Goal: Transaction & Acquisition: Purchase product/service

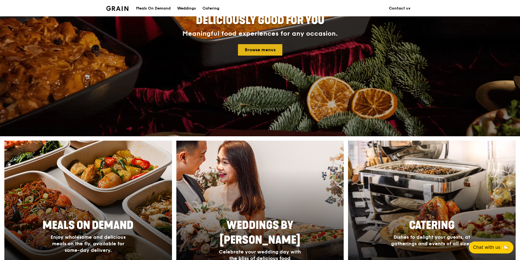
click at [267, 48] on link "Browse menus" at bounding box center [260, 49] width 44 height 11
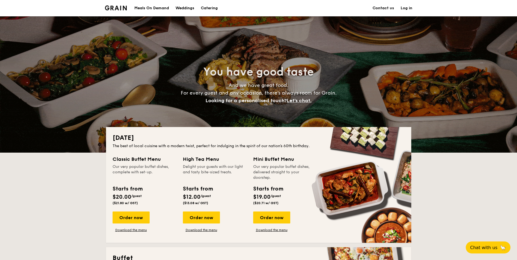
click at [405, 9] on link "Log in" at bounding box center [406, 8] width 12 height 16
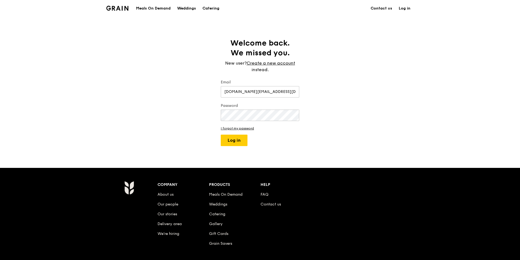
type input "yuanbinarisa.wang@alcon.com"
click at [221, 135] on button "Log in" at bounding box center [234, 140] width 27 height 11
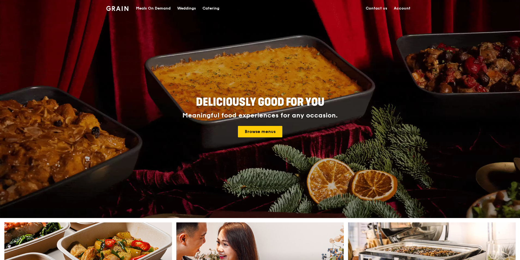
click at [152, 8] on div "Meals On Demand" at bounding box center [153, 8] width 35 height 16
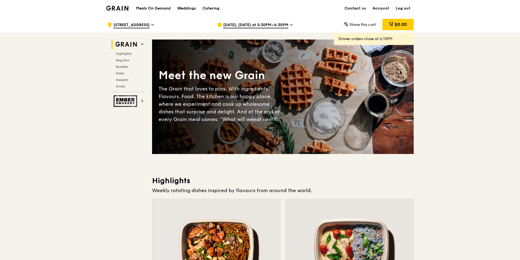
click at [270, 22] on div "Aug 19, Today at 5:30PM–6:30PM" at bounding box center [267, 25] width 101 height 16
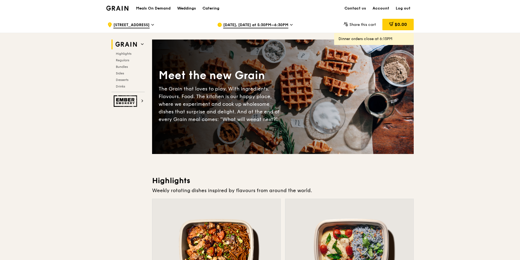
click at [258, 27] on span "Aug 19, Today at 5:30PM–6:30PM" at bounding box center [255, 25] width 65 height 6
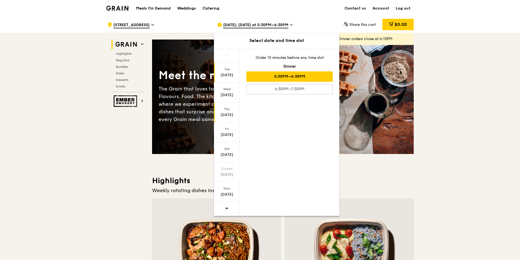
click at [223, 112] on div "Aug 21" at bounding box center [227, 114] width 24 height 5
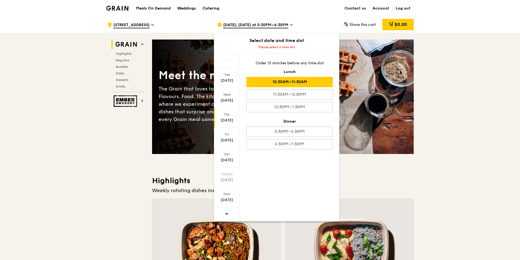
click at [276, 85] on div "10:30AM–11:30AM" at bounding box center [289, 82] width 86 height 10
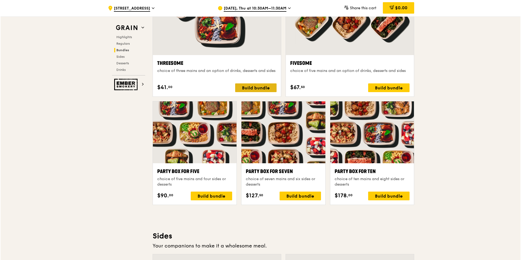
scroll to position [1008, 0]
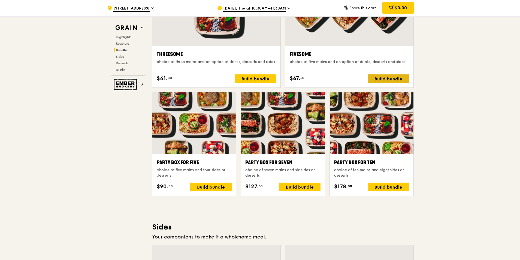
click at [390, 76] on div "Build bundle" at bounding box center [387, 78] width 41 height 9
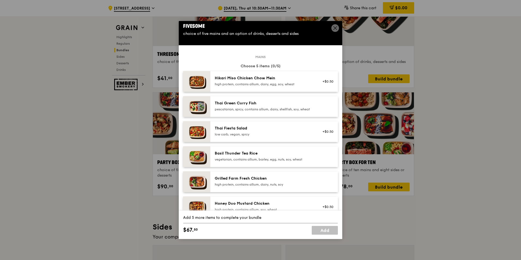
scroll to position [0, 0]
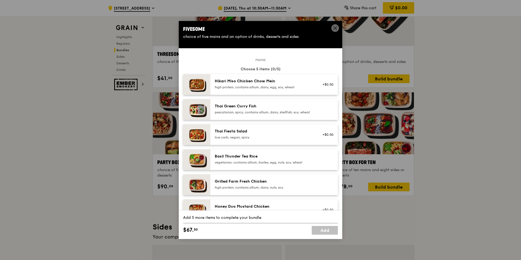
click at [244, 112] on div "pescatarian, spicy, contains allium, dairy, shellfish, soy, wheat" at bounding box center [264, 112] width 98 height 4
click at [258, 164] on div "vegetarian, contains allium, barley, egg, nuts, soy, wheat" at bounding box center [264, 162] width 98 height 4
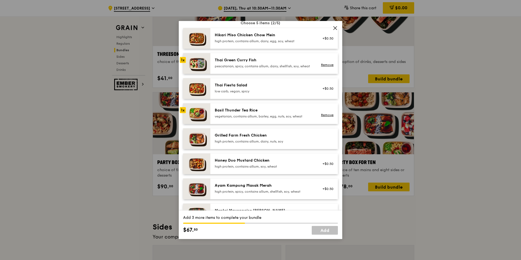
scroll to position [54, 0]
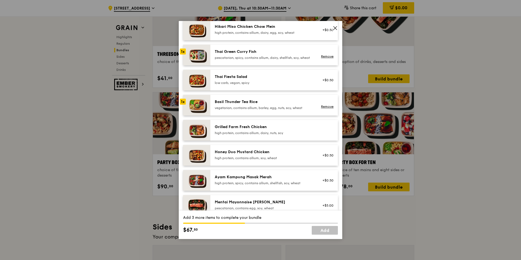
click at [263, 135] on div "high protein, contains allium, dairy, nuts, soy" at bounding box center [264, 133] width 98 height 4
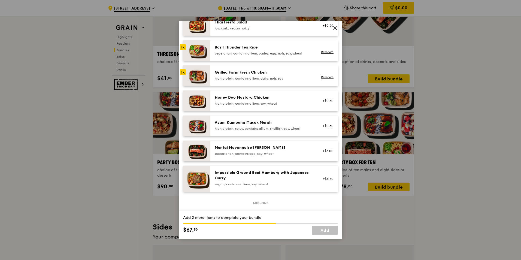
scroll to position [136, 0]
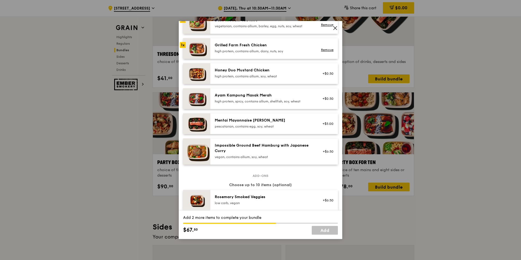
click at [272, 158] on div "Impossible Ground Beef Hamburg with Japanese Curry vegan, contains allium, soy,…" at bounding box center [264, 151] width 98 height 16
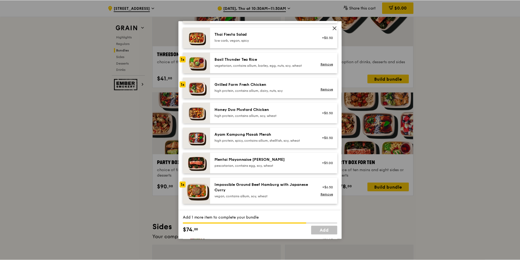
scroll to position [109, 0]
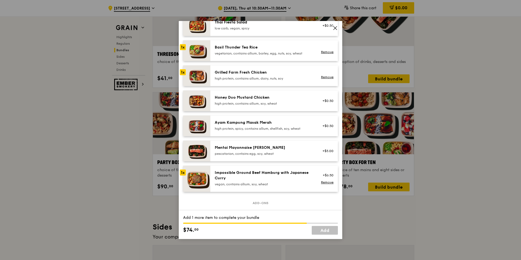
click at [237, 81] on div "high protein, contains allium, dairy, nuts, soy" at bounding box center [264, 78] width 98 height 4
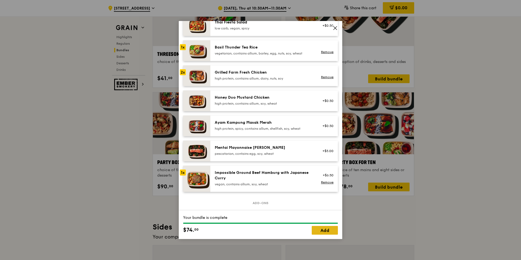
click at [323, 227] on link "Add" at bounding box center [325, 230] width 26 height 9
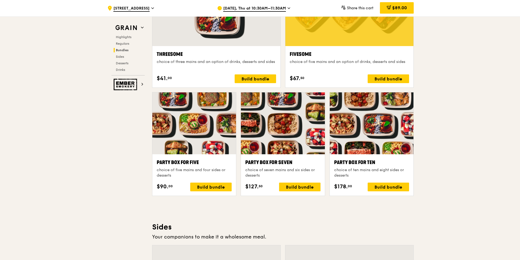
click at [35, 115] on div ".cls-1 { fill: none; stroke: #fff; stroke-linecap: round; stroke-linejoin: roun…" at bounding box center [260, 156] width 520 height 2294
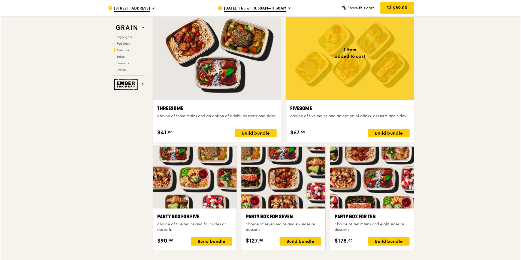
scroll to position [953, 0]
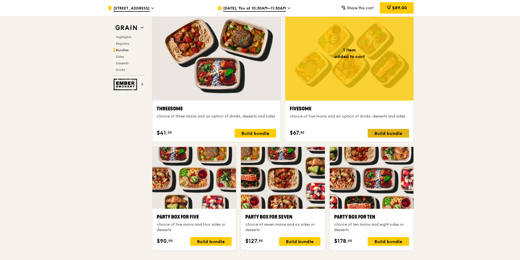
click at [382, 132] on div "Build bundle" at bounding box center [387, 133] width 41 height 9
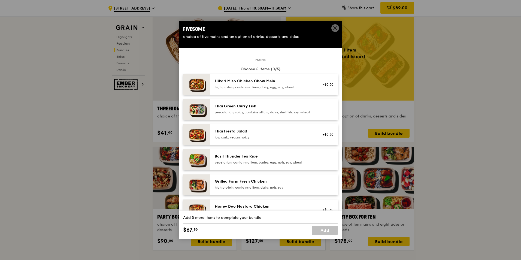
click at [261, 104] on div "Thai Green Curry Fish" at bounding box center [264, 105] width 98 height 5
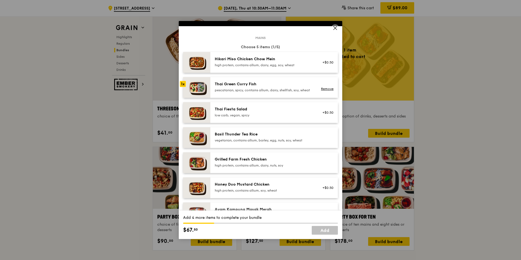
scroll to position [54, 0]
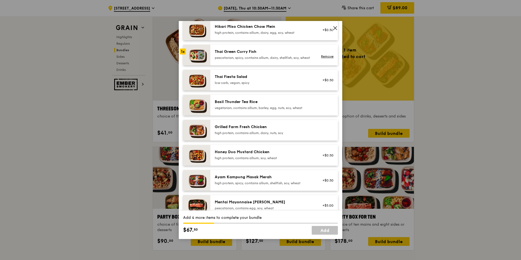
click at [253, 135] on div "high protein, contains allium, dairy, nuts, soy" at bounding box center [264, 133] width 98 height 4
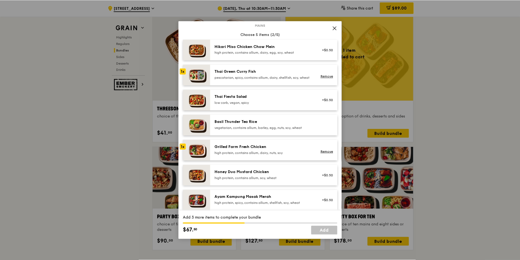
scroll to position [27, 0]
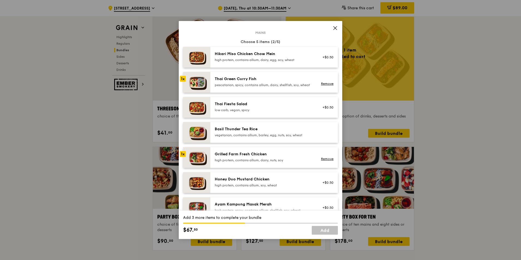
click at [239, 84] on div "pescatarian, spicy, contains allium, dairy, shellfish, soy, wheat" at bounding box center [264, 85] width 98 height 4
click at [221, 163] on div "Grilled Farm Fresh Chicken high protein, contains allium, dairy, nuts, soy" at bounding box center [263, 157] width 104 height 12
click at [221, 157] on div "Grilled Farm Fresh Chicken" at bounding box center [264, 153] width 98 height 5
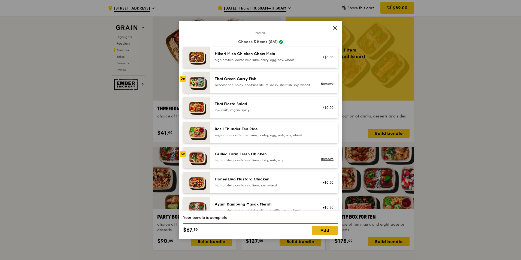
click at [318, 231] on link "Add" at bounding box center [325, 230] width 26 height 9
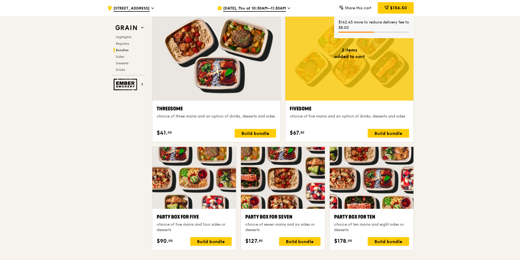
scroll to position [926, 0]
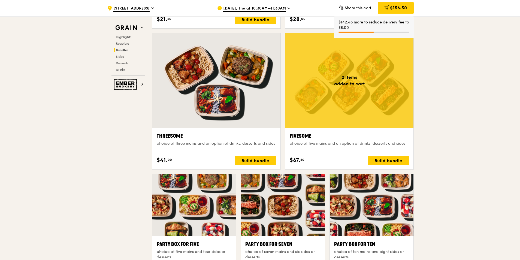
click at [229, 130] on div "Threesome choice of three mains and an option of drinks, desserts and sides $41…" at bounding box center [216, 148] width 128 height 41
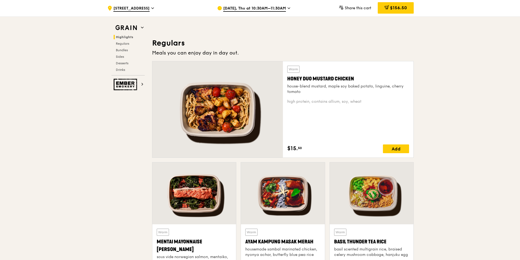
scroll to position [327, 0]
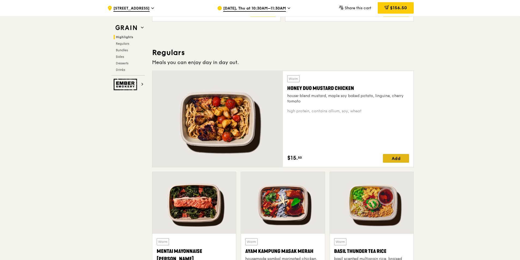
click at [394, 156] on div "Add" at bounding box center [396, 158] width 26 height 9
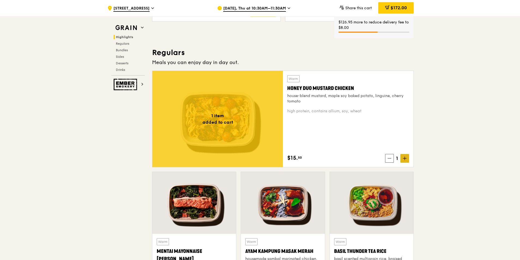
click at [406, 157] on icon at bounding box center [405, 158] width 4 height 4
click at [393, 10] on span "$187.50" at bounding box center [398, 7] width 16 height 5
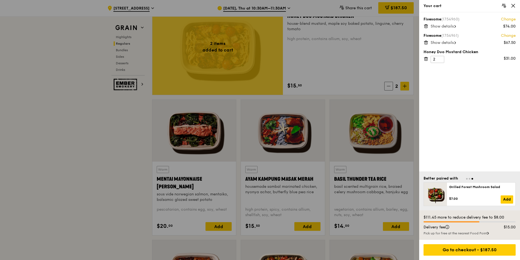
scroll to position [409, 0]
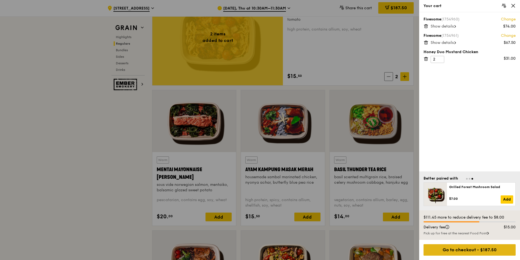
click at [468, 251] on div "Go to checkout - $187.50" at bounding box center [469, 249] width 92 height 11
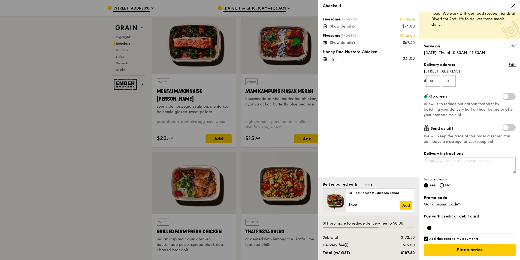
scroll to position [490, 0]
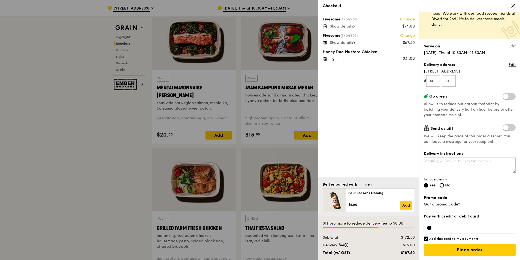
click at [424, 239] on input "Add this card to my payments" at bounding box center [425, 238] width 4 height 4
checkbox input "false"
click at [449, 253] on input "Place order" at bounding box center [469, 249] width 92 height 11
